Goal: Use online tool/utility: Use online tool/utility

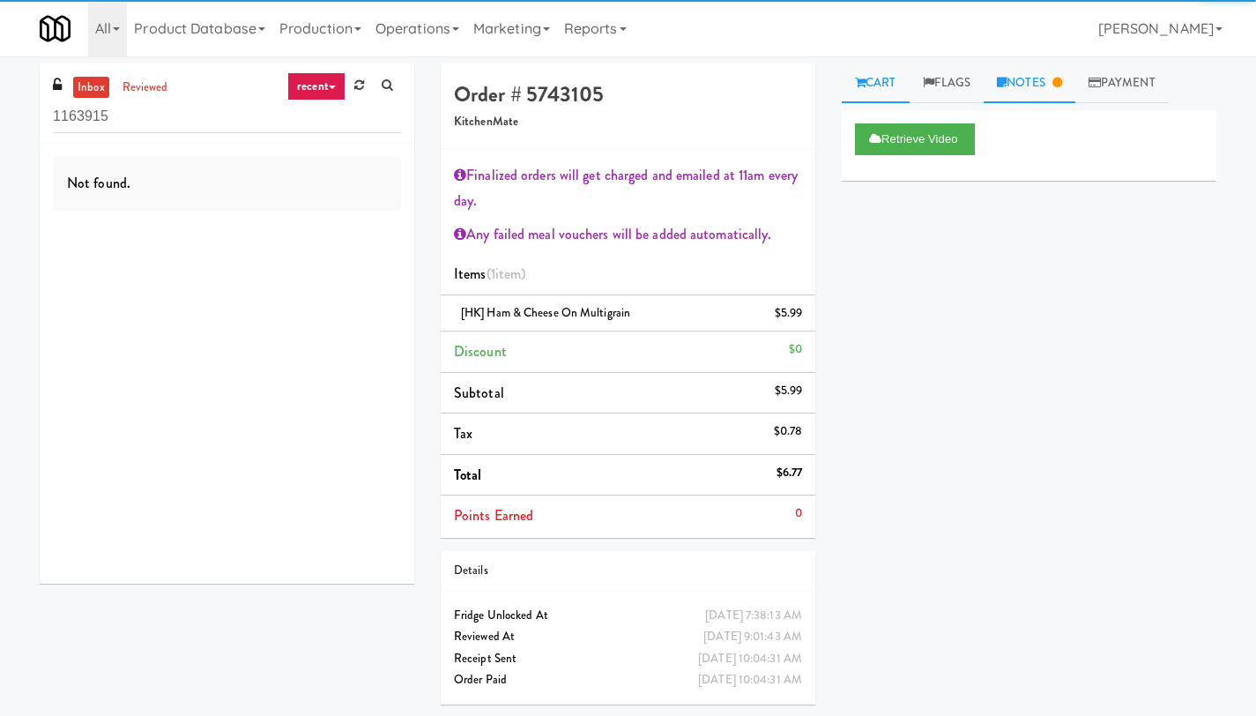
click at [1055, 78] on link "Notes" at bounding box center [1030, 83] width 92 height 40
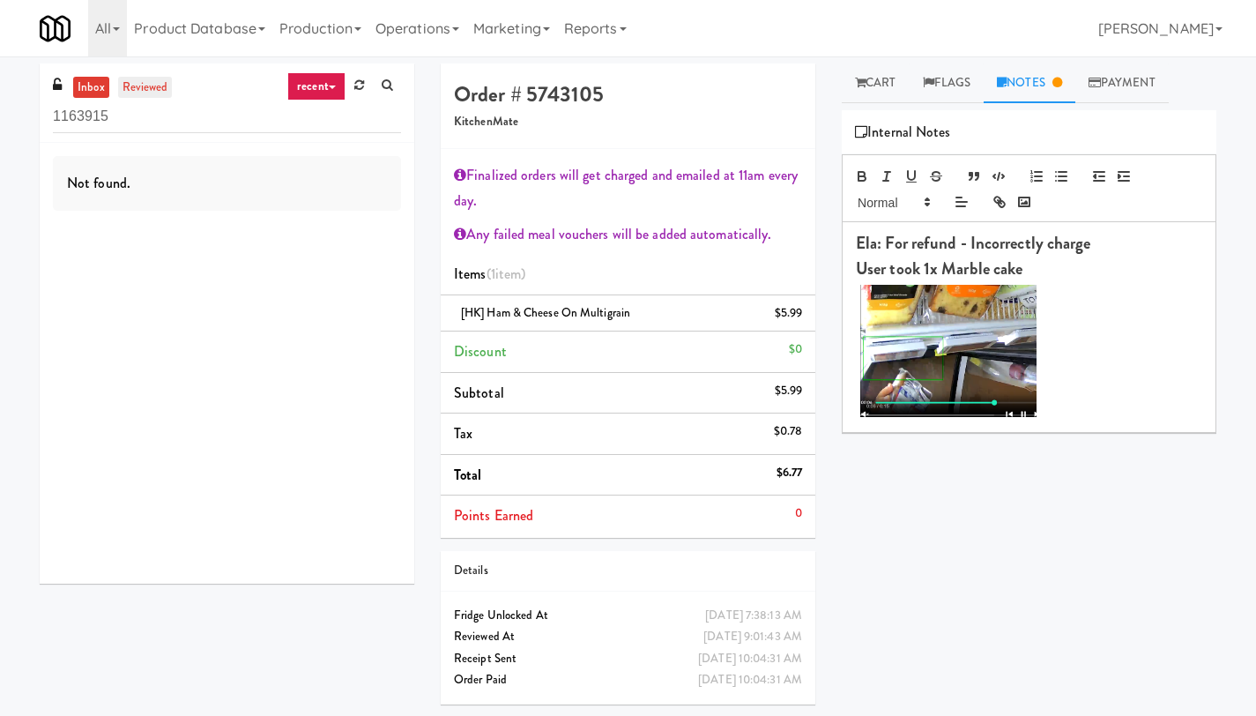
click at [141, 92] on link "reviewed" at bounding box center [145, 88] width 55 height 22
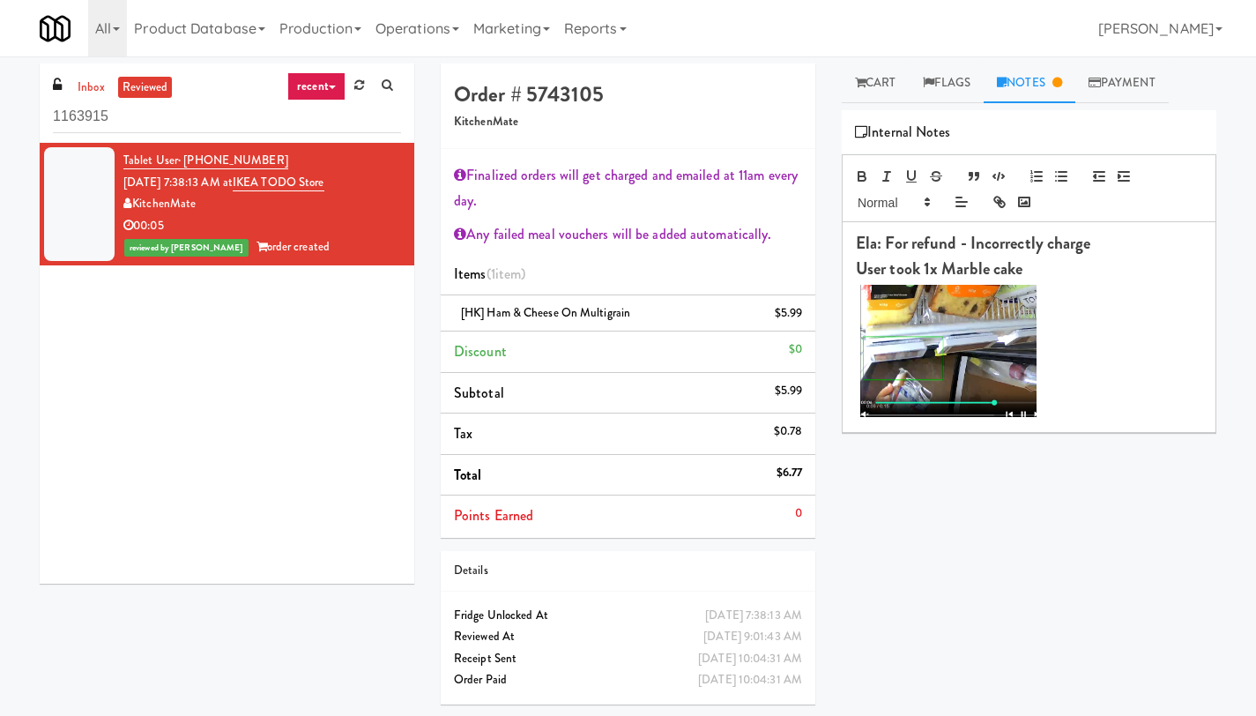
click at [952, 346] on img at bounding box center [948, 351] width 176 height 132
click at [888, 87] on link "Cart" at bounding box center [876, 83] width 68 height 40
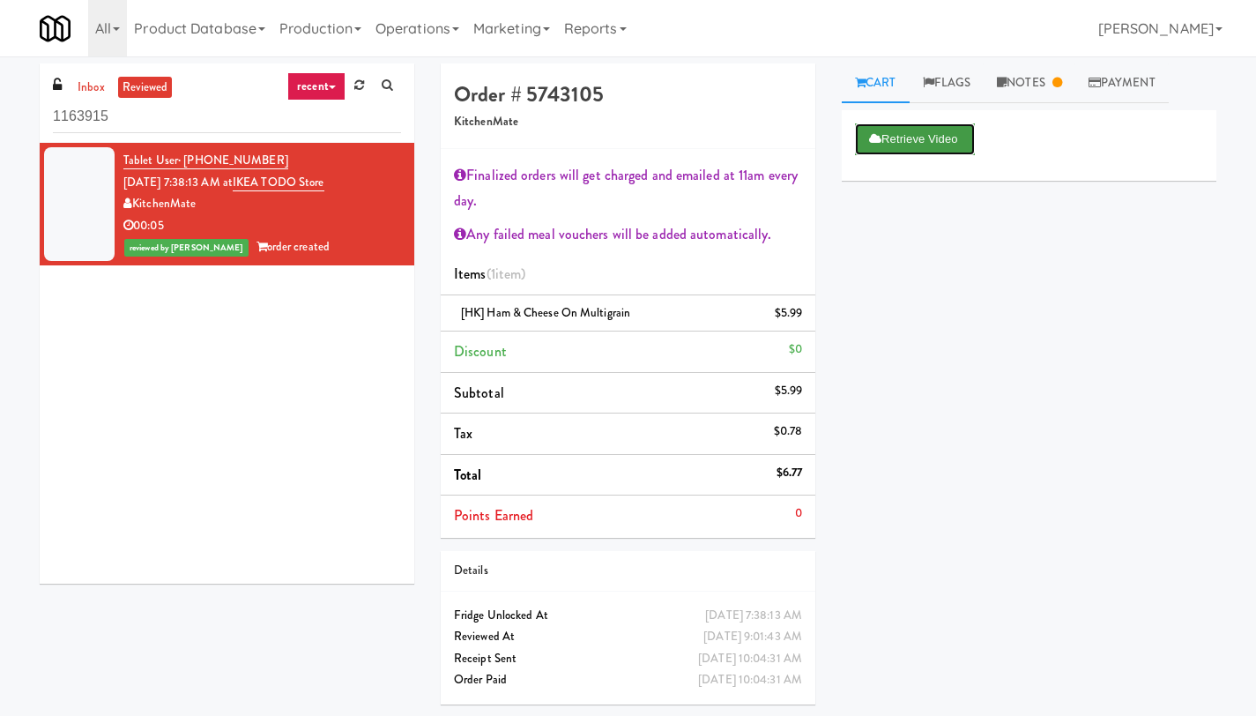
click at [886, 137] on button "Retrieve Video" at bounding box center [915, 139] width 120 height 32
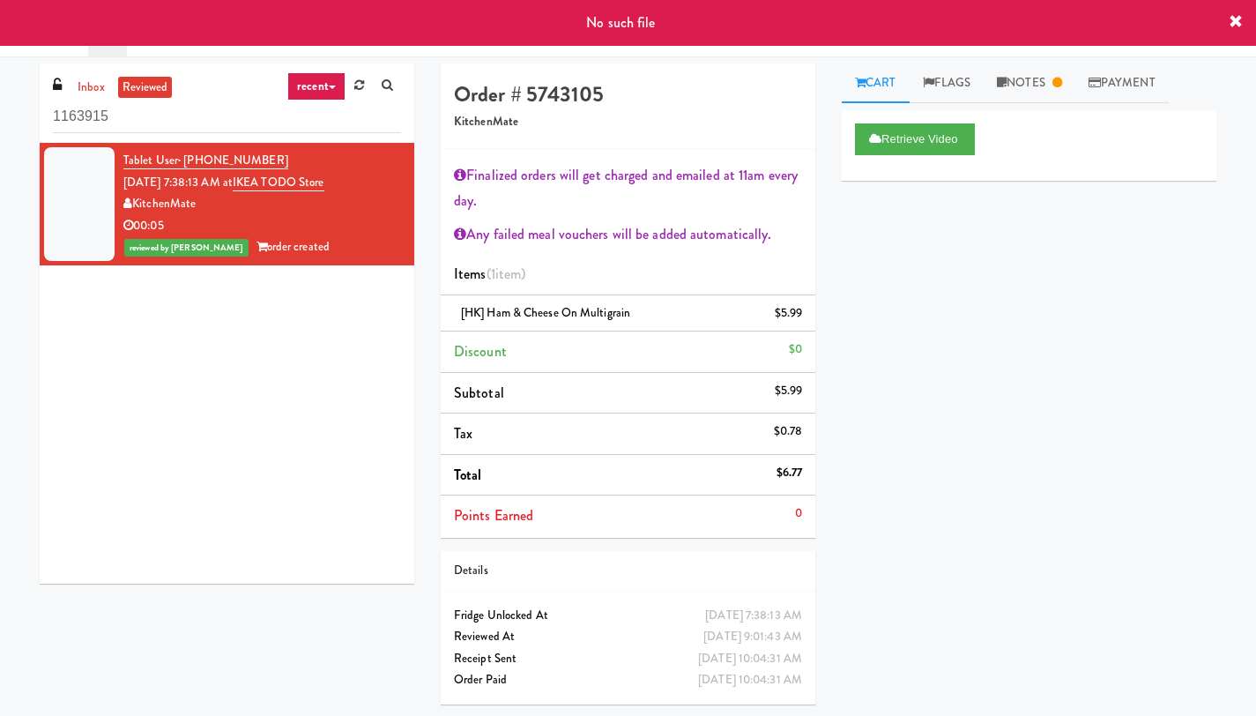
click at [1238, 20] on icon at bounding box center [1236, 22] width 14 height 14
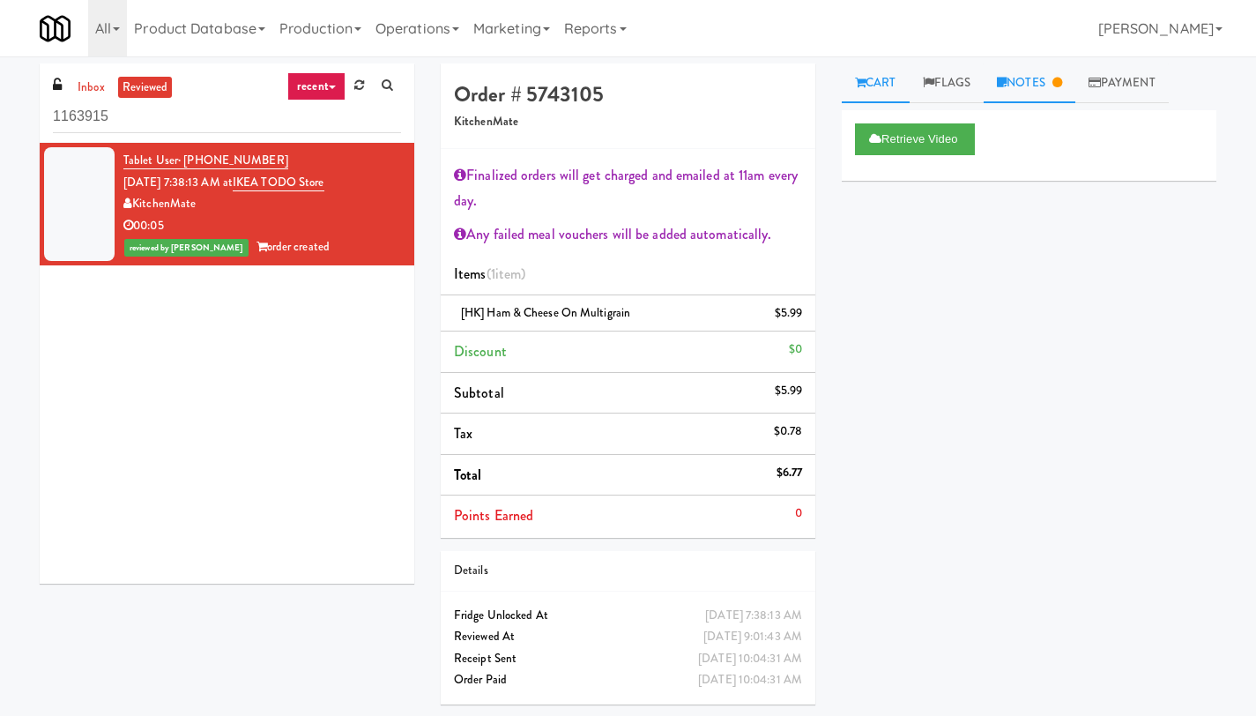
click at [1035, 89] on link "Notes" at bounding box center [1030, 83] width 92 height 40
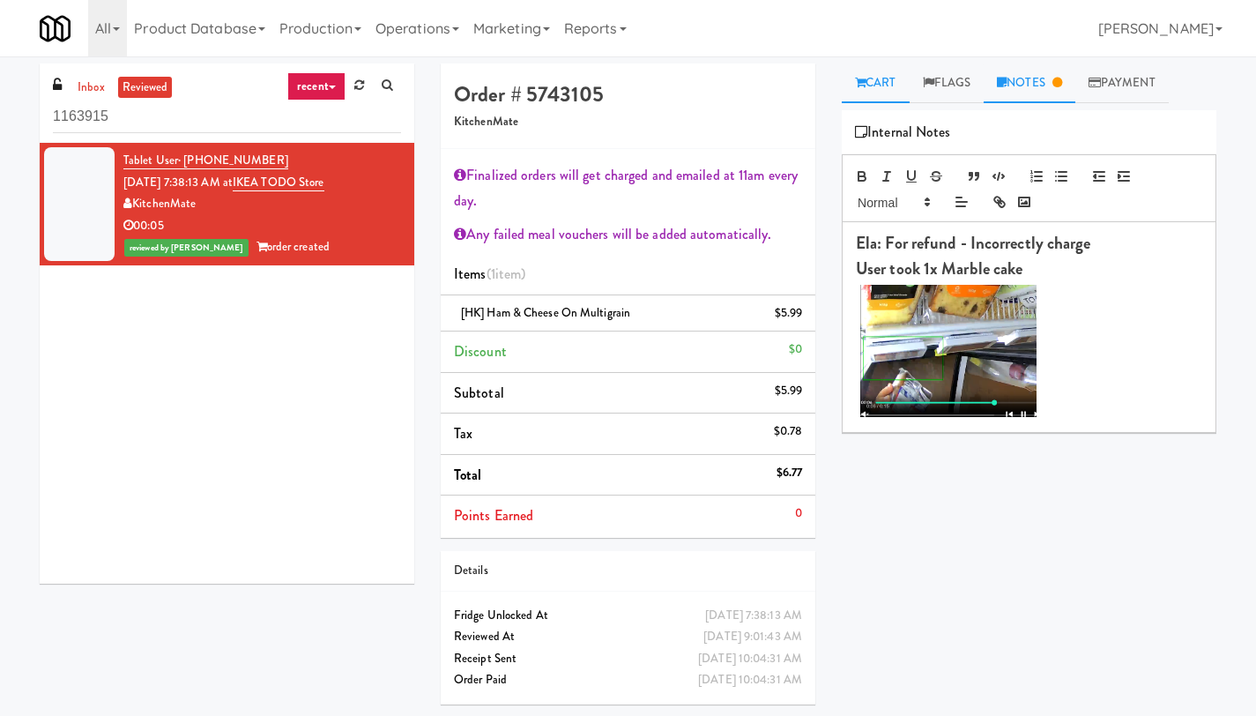
click at [878, 92] on link "Cart" at bounding box center [876, 83] width 68 height 40
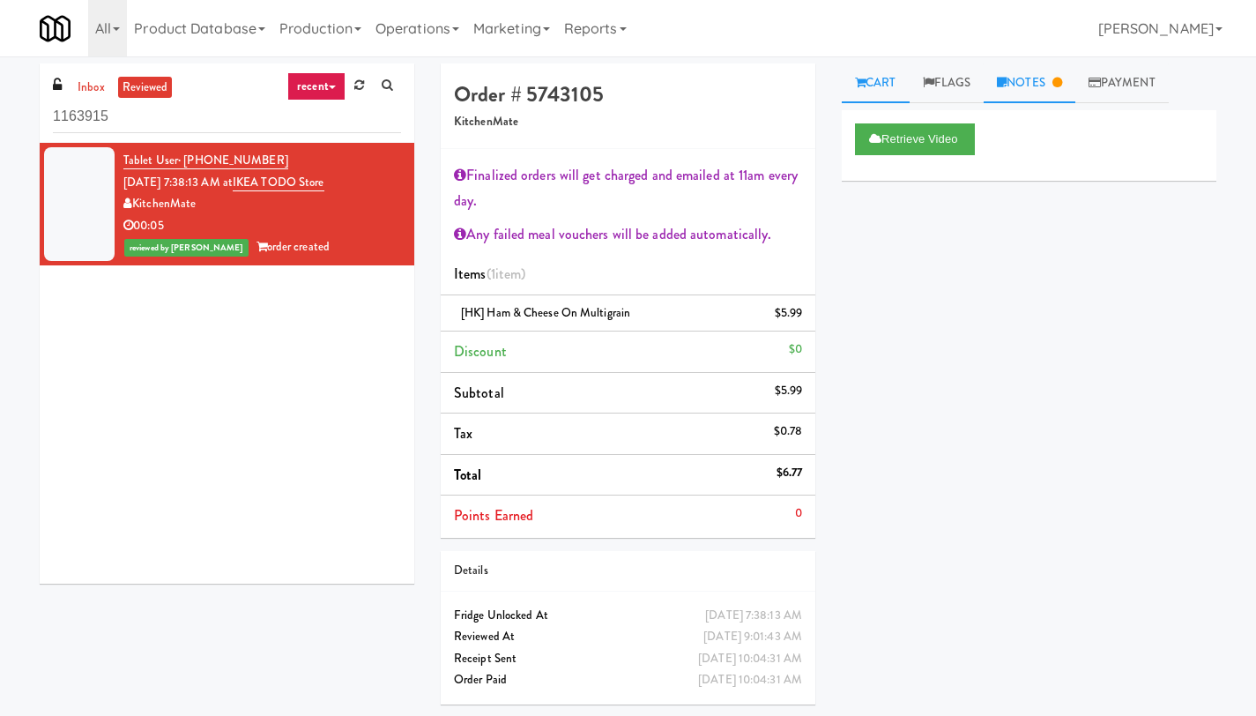
click at [1023, 82] on link "Notes" at bounding box center [1030, 83] width 92 height 40
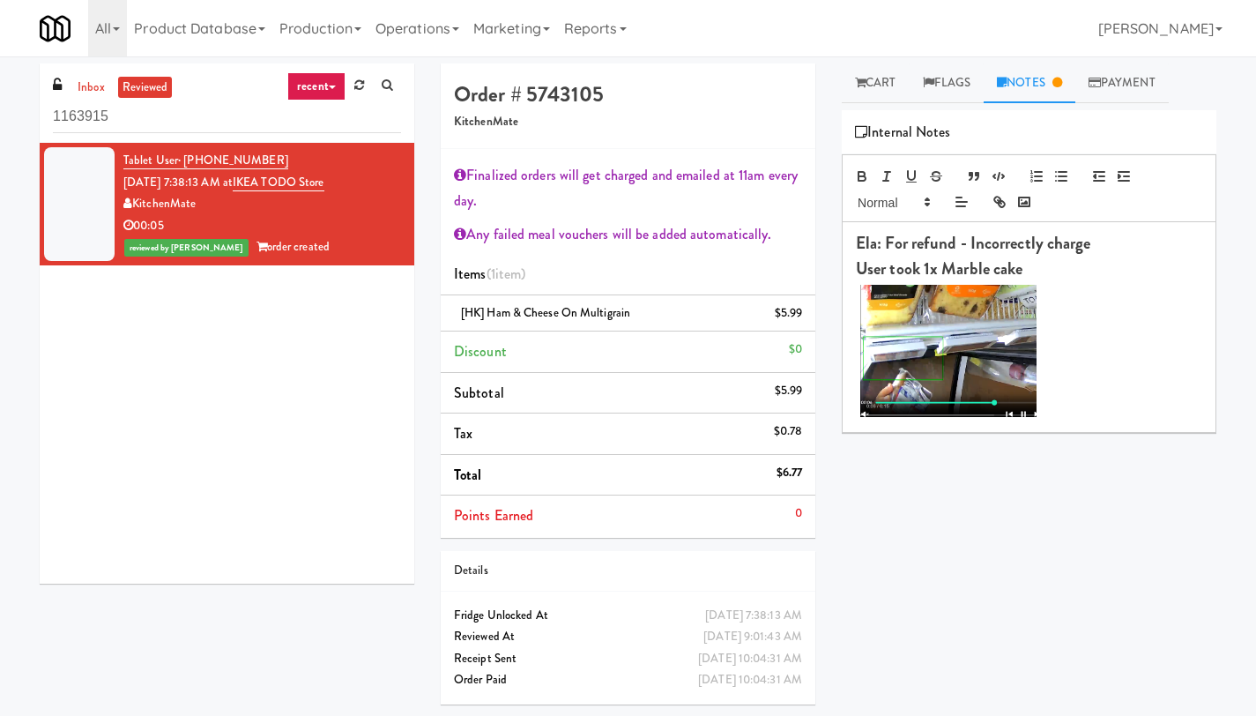
click at [955, 334] on img at bounding box center [948, 351] width 176 height 132
click at [890, 487] on div "Retrieve Video Primary Flag Clear Flag if unable to determine what was taken or…" at bounding box center [1029, 440] width 375 height 661
click at [874, 82] on link "Cart" at bounding box center [876, 83] width 68 height 40
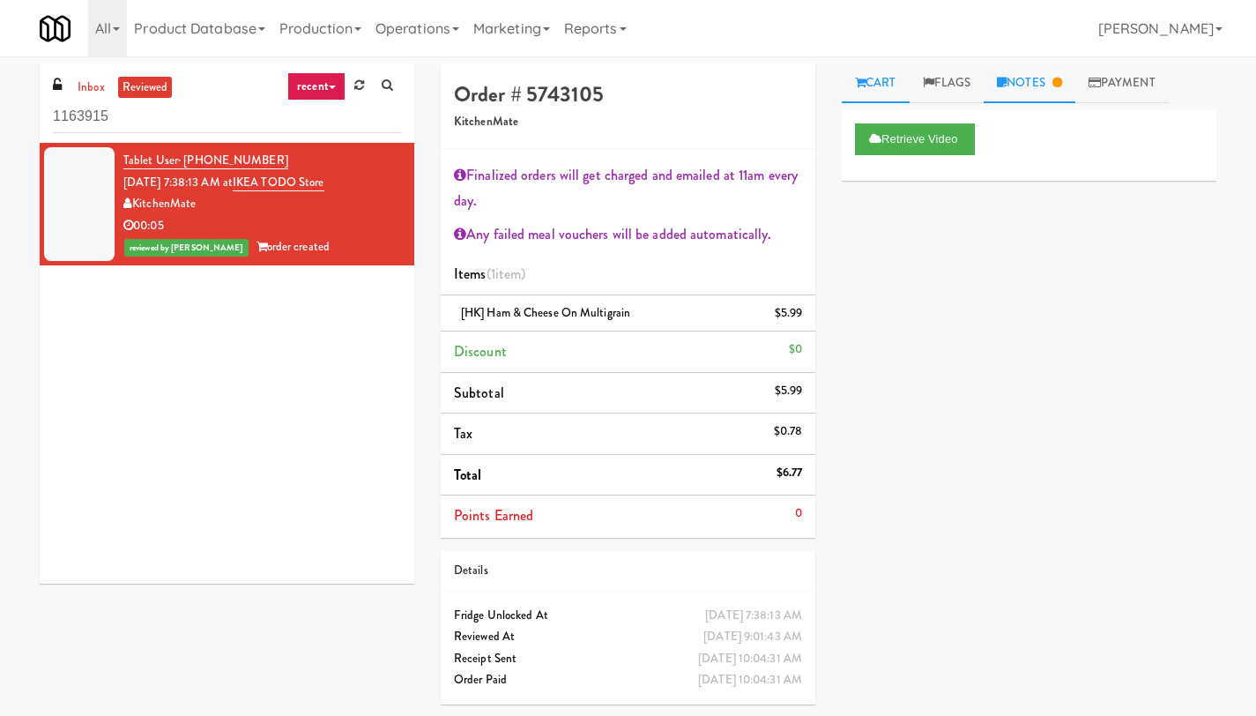
click at [1026, 74] on link "Notes" at bounding box center [1030, 83] width 92 height 40
